Goal: Information Seeking & Learning: Learn about a topic

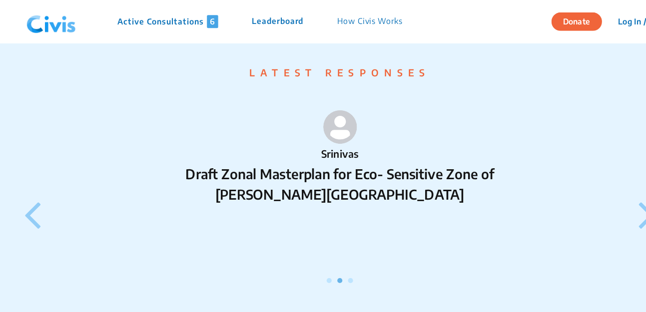
scroll to position [852, 0]
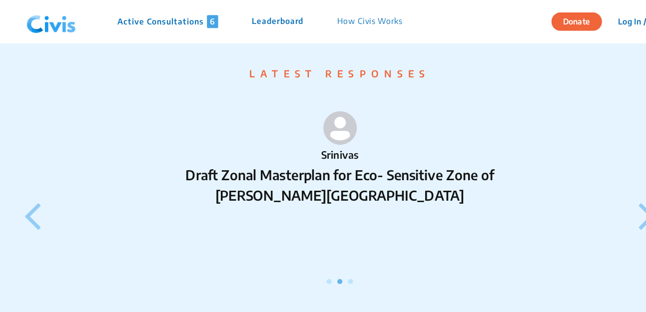
click at [308, 122] on img at bounding box center [323, 114] width 30 height 30
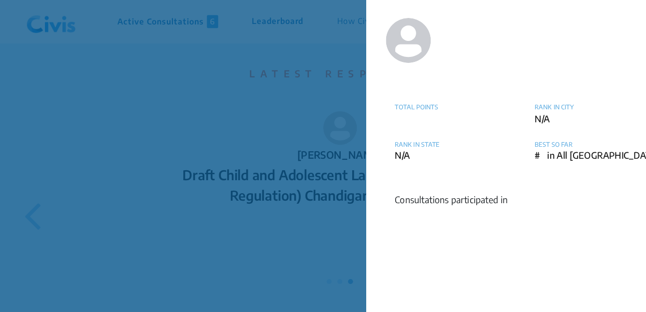
click at [231, 139] on div "TOTAL POINTS RANK IN CITY N/A RANK IN STATE N/A BEST SO FAR # in All India Cons…" at bounding box center [323, 156] width 646 height 312
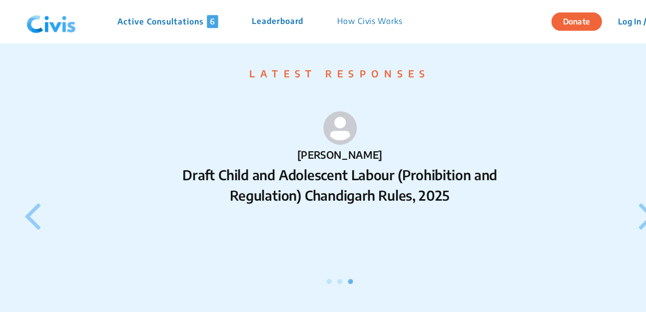
click at [32, 198] on div "[PERSON_NAME] Draft Child and Adolescent Labour (Prohibition and Regulation) Ch…" at bounding box center [322, 166] width 581 height 172
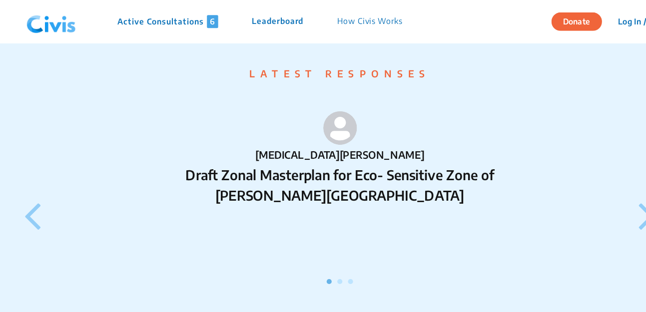
click at [42, 199] on icon at bounding box center [49, 191] width 15 height 42
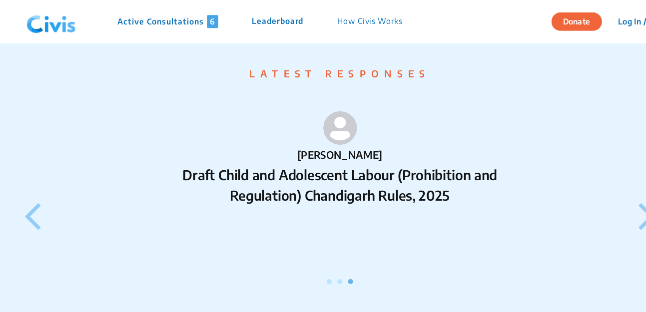
click at [42, 192] on icon at bounding box center [49, 191] width 15 height 42
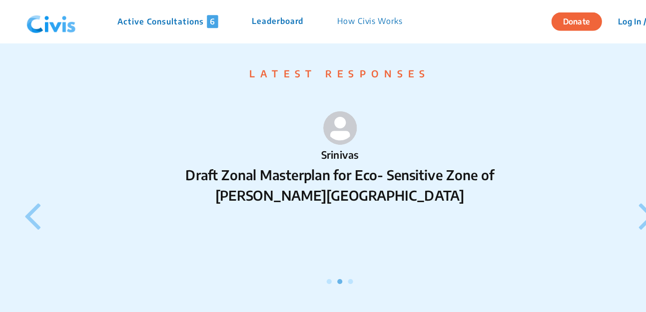
click at [308, 123] on img at bounding box center [323, 114] width 30 height 30
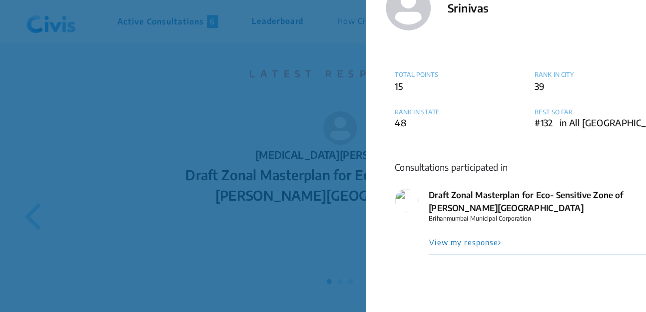
scroll to position [30, 0]
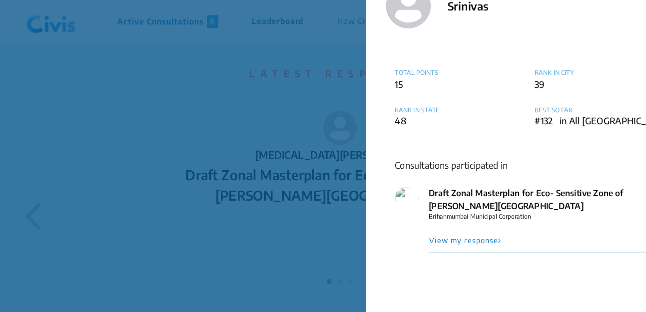
click at [414, 214] on button "View my response" at bounding box center [433, 213] width 65 height 9
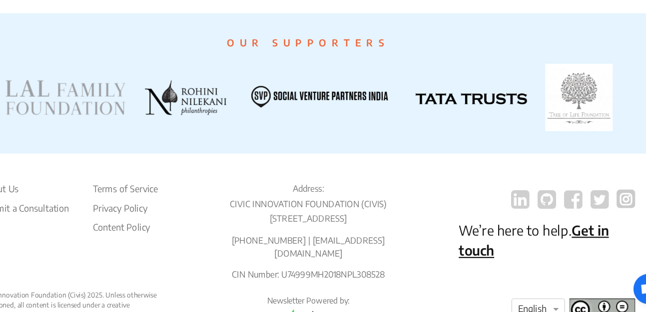
scroll to position [1944, 0]
click at [526, 202] on icon at bounding box center [534, 211] width 16 height 19
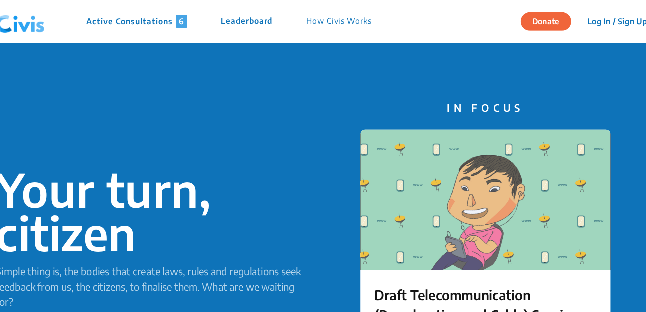
scroll to position [0, 0]
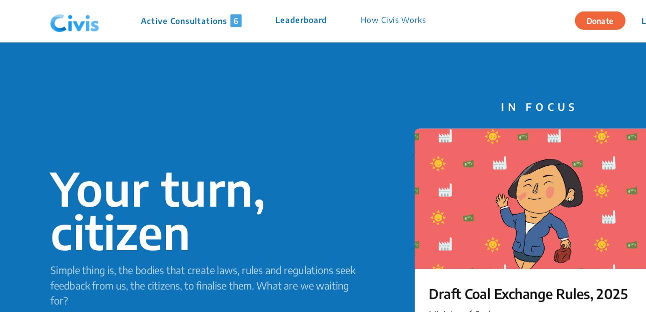
click at [136, 20] on p "Active Consultations 6" at bounding box center [169, 18] width 89 height 11
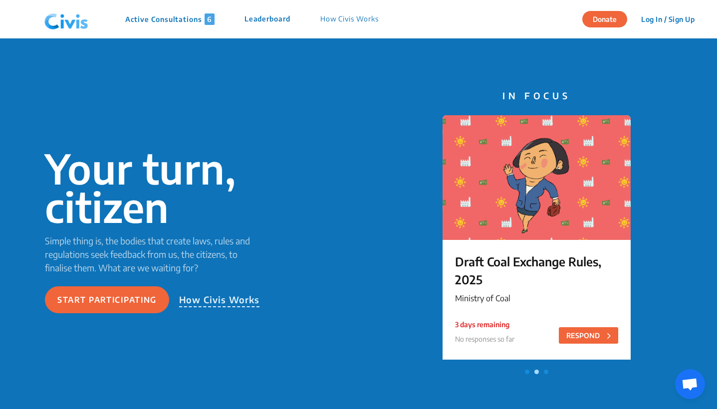
click at [198, 18] on p "Active Consultations 6" at bounding box center [169, 18] width 89 height 11
click at [208, 20] on span "6" at bounding box center [210, 18] width 10 height 11
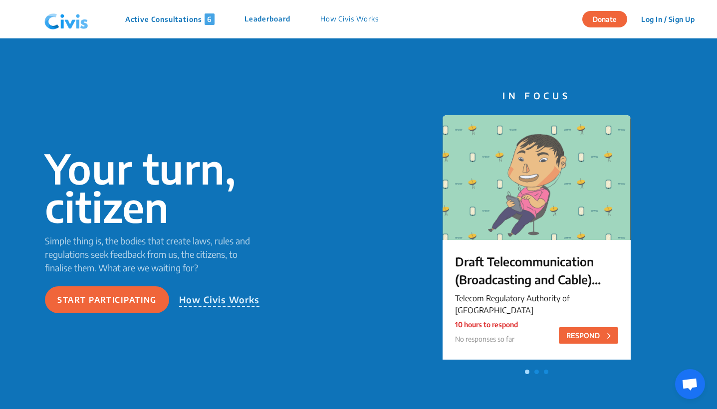
click at [182, 17] on p "Active Consultations 6" at bounding box center [169, 18] width 89 height 11
click at [204, 22] on p "Active Consultations 6" at bounding box center [169, 18] width 89 height 11
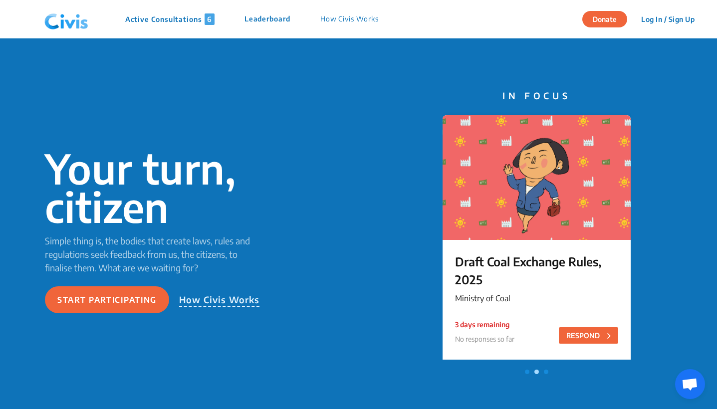
click at [515, 251] on div "Draft Coal Exchange Rules, 2025 Ministry of Coal 3 days remaining No responses …" at bounding box center [537, 280] width 188 height 81
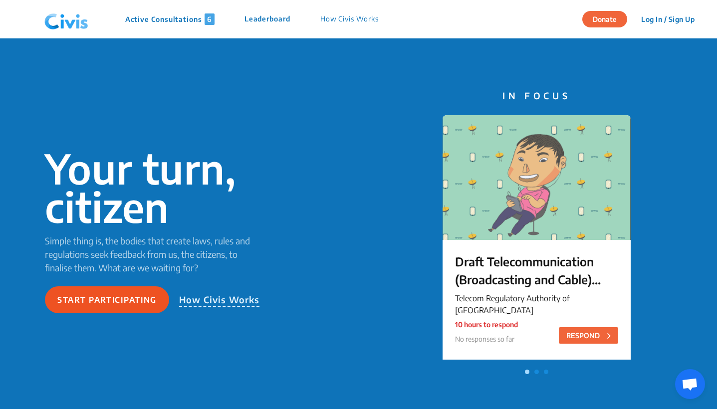
click at [120, 300] on button "Start participating" at bounding box center [107, 300] width 124 height 27
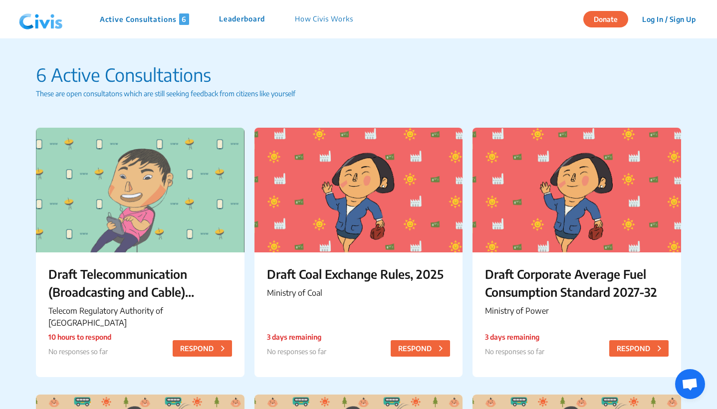
click at [233, 17] on p "Leaderboard" at bounding box center [242, 18] width 46 height 11
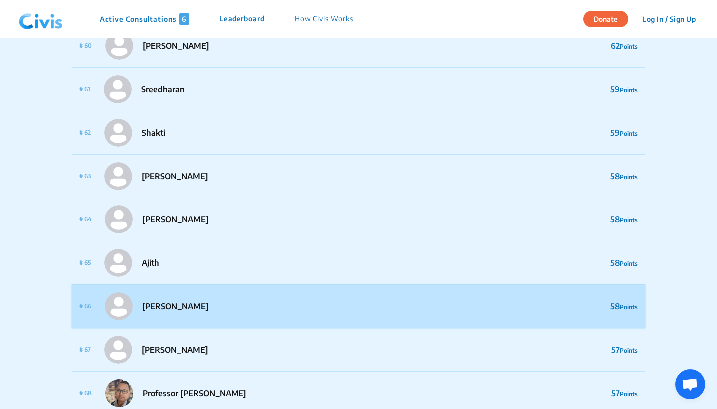
scroll to position [2834, 0]
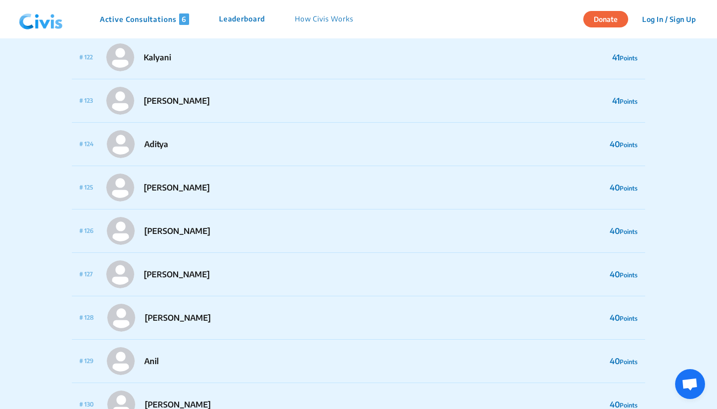
click at [326, 19] on p "How Civis Works" at bounding box center [324, 18] width 58 height 11
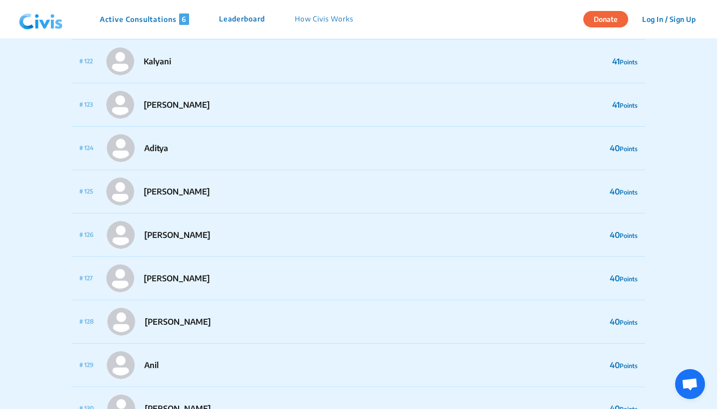
scroll to position [5323, 0]
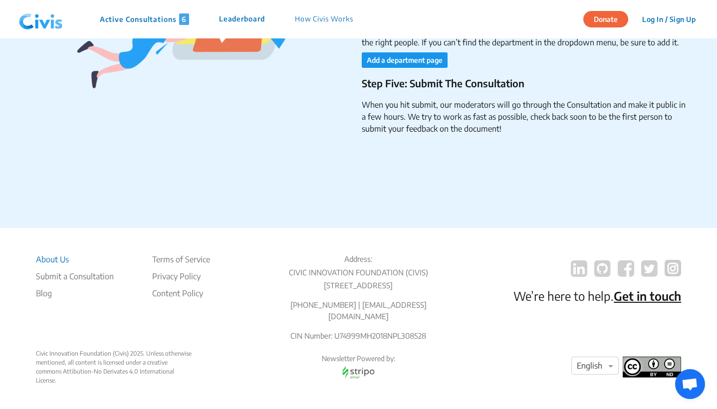
scroll to position [1670, 0]
click at [48, 277] on li "Submit a Consultation" at bounding box center [75, 277] width 78 height 12
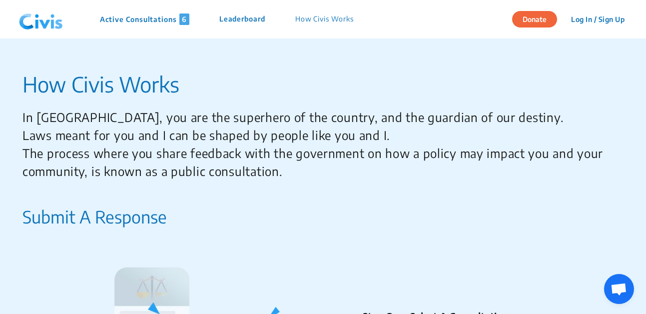
click at [46, 22] on img at bounding box center [41, 19] width 52 height 30
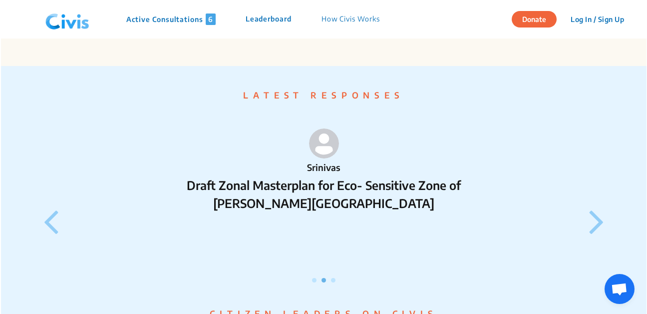
scroll to position [824, 0]
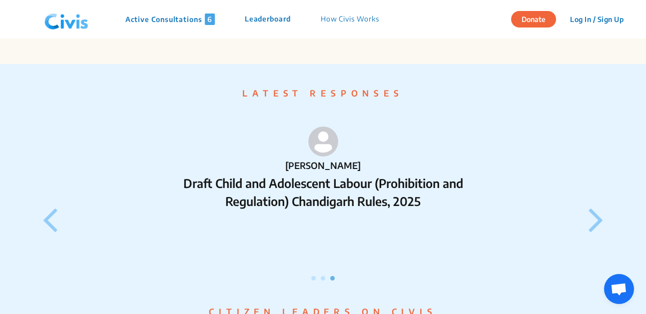
click at [51, 228] on icon at bounding box center [49, 219] width 15 height 42
click at [49, 236] on icon at bounding box center [49, 219] width 15 height 42
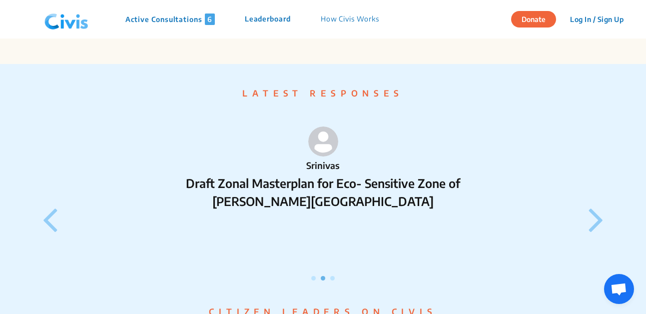
click at [322, 156] on img at bounding box center [323, 141] width 30 height 30
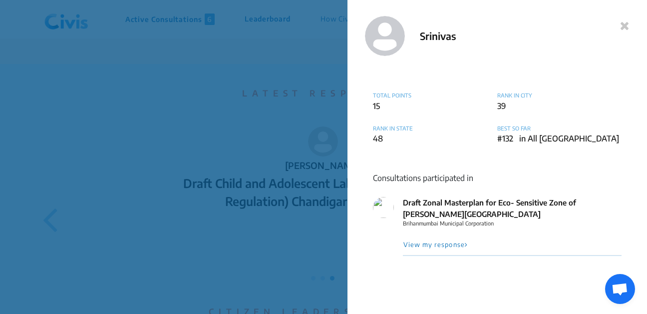
click at [432, 241] on button "View my response" at bounding box center [435, 244] width 65 height 9
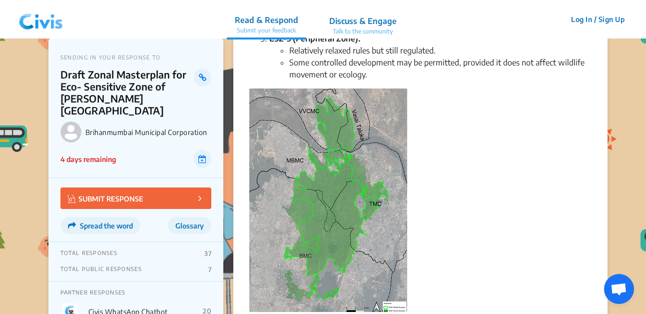
scroll to position [421, 0]
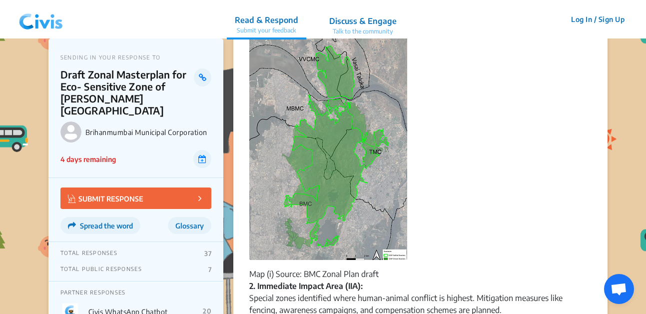
click at [114, 297] on div "PARTNER RESPONSES Civis WhatsApp Chatbot 20 Oorvani Foundation 3" at bounding box center [135, 315] width 175 height 69
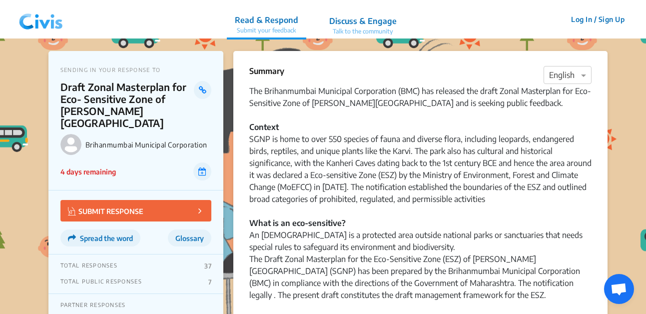
scroll to position [0, 0]
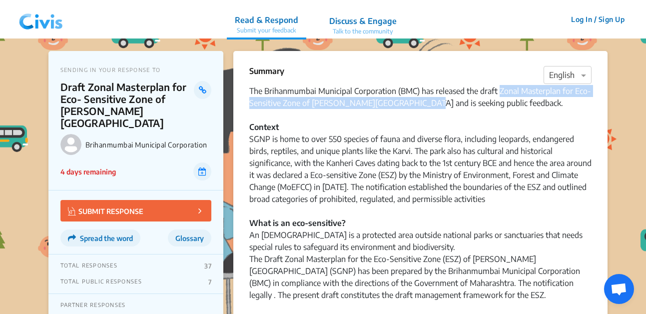
drag, startPoint x: 498, startPoint y: 93, endPoint x: 414, endPoint y: 103, distance: 84.5
click at [414, 103] on div "The Brihanmumbai Municipal Corporation (BMC) has released the draft Zonal Maste…" at bounding box center [420, 109] width 342 height 48
copy div "Zonal Masterplan for Eco- Sensitive Zone of Sanjay Gandhi National Park"
